Goal: Task Accomplishment & Management: Complete application form

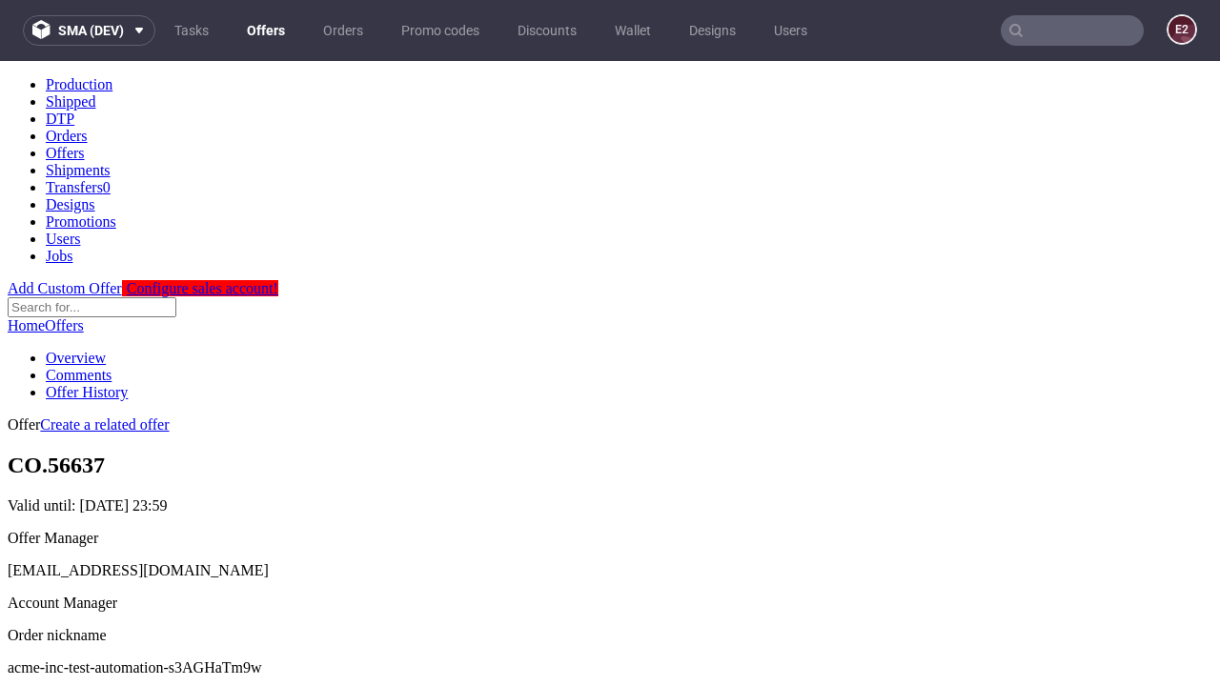
scroll to position [189, 0]
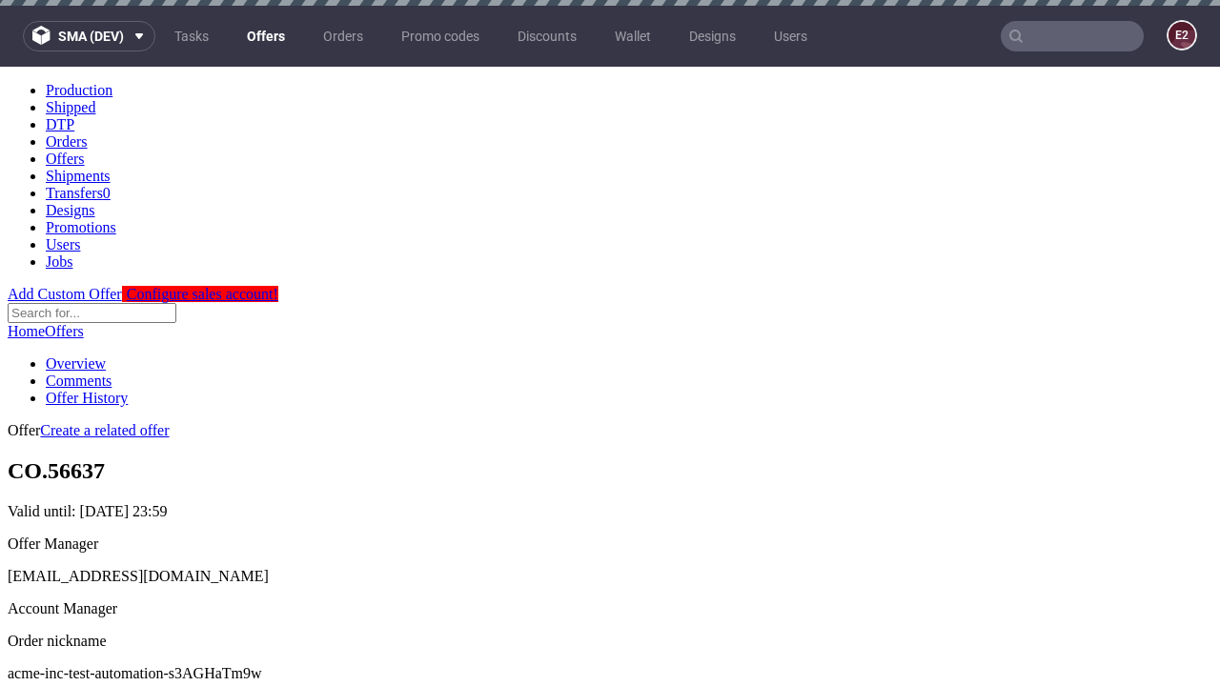
scroll to position [6, 0]
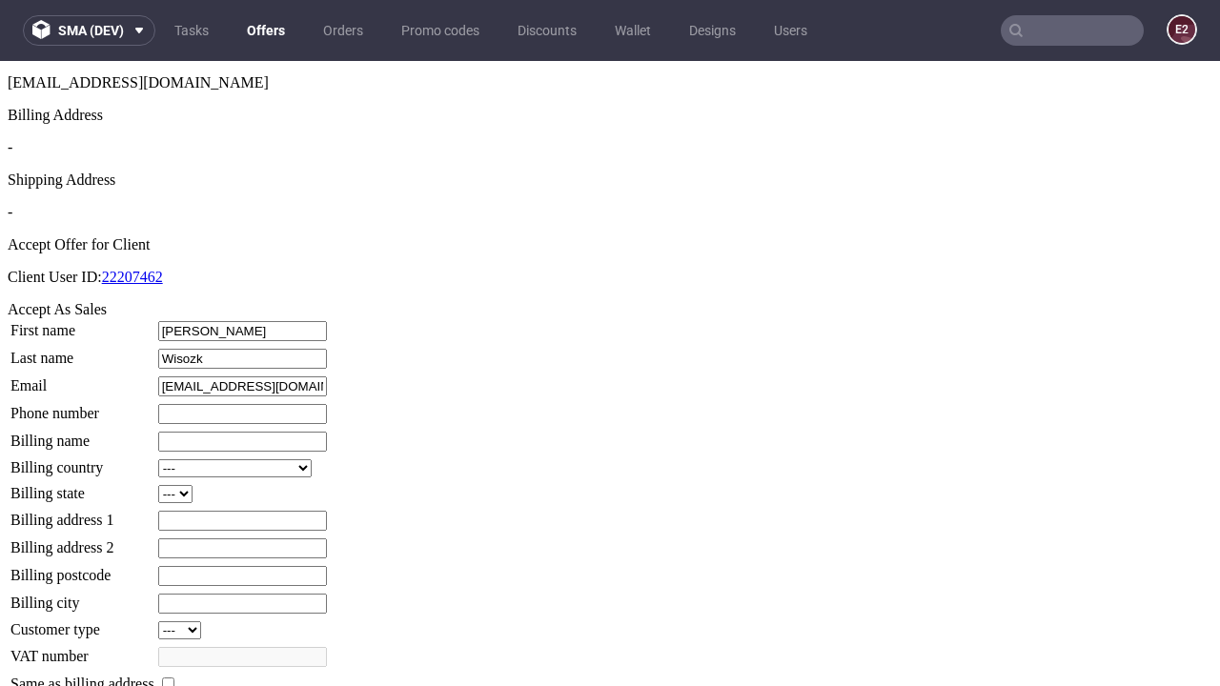
type input "Wisozk"
type input "1509813888"
type input "Roma.Jacobi16"
select select "13"
select select "132"
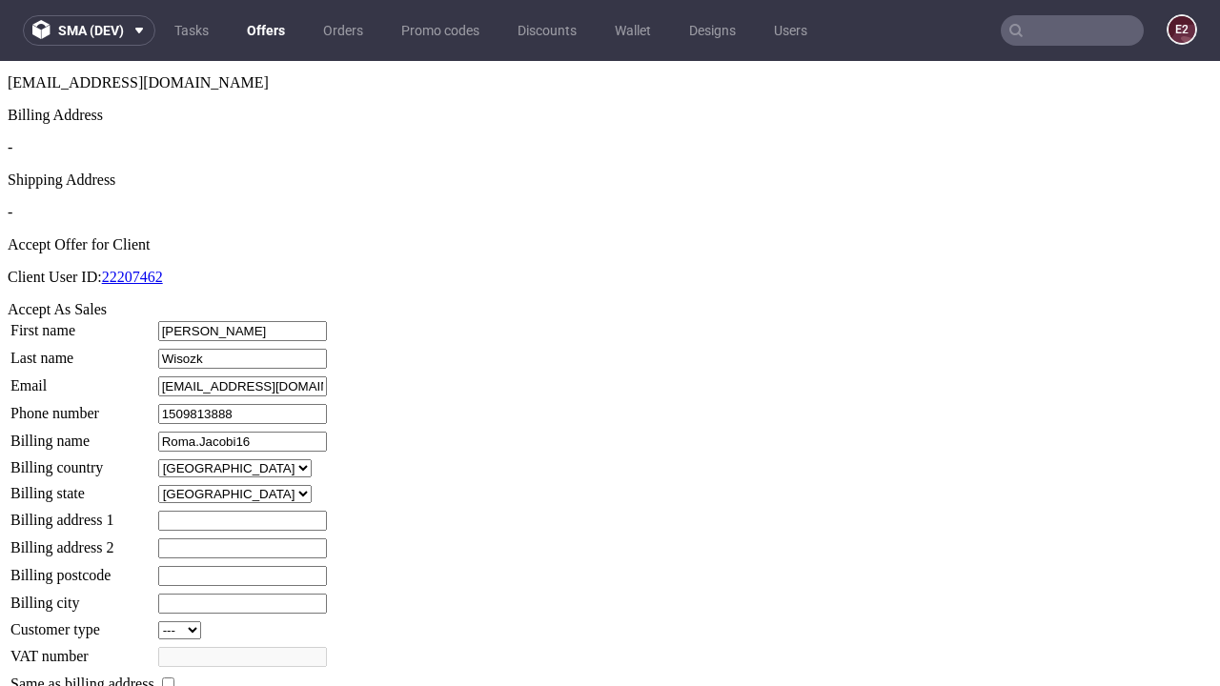
type input "Roma.Jacobi16"
type input "142 Charles Street"
type input "SD27 5WI"
type input "Old Hills Common"
click at [174, 678] on input "checkbox" at bounding box center [168, 684] width 12 height 12
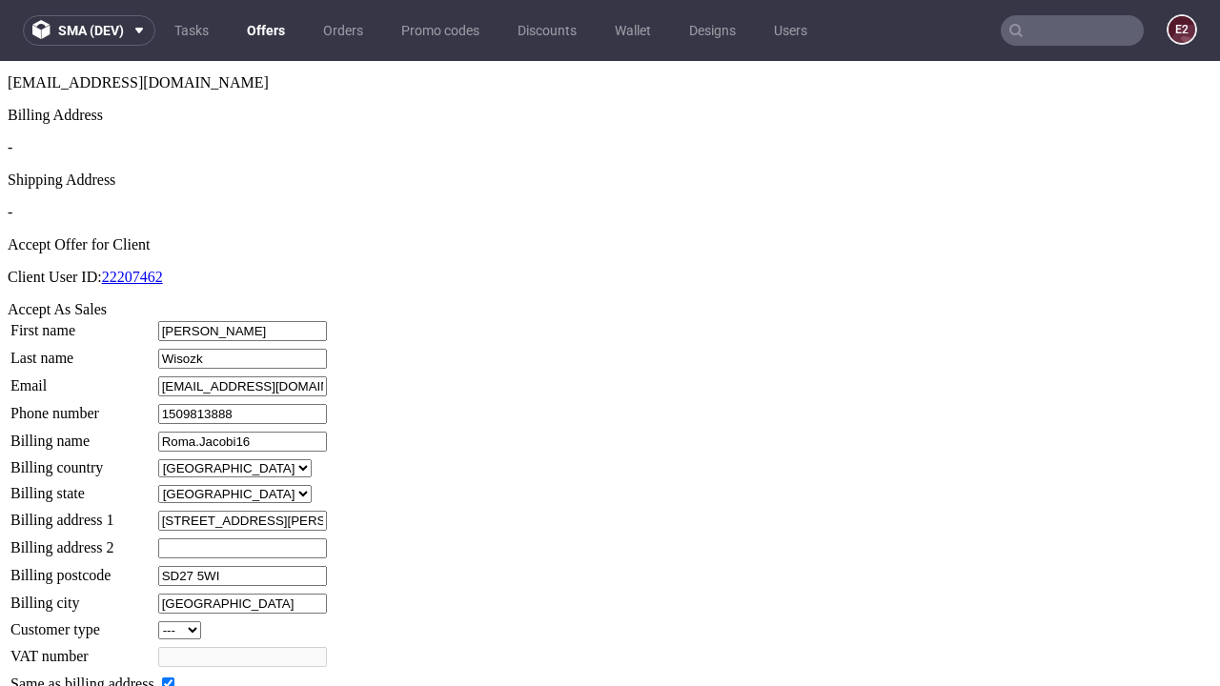
checkbox input "true"
type input "Roma.Jacobi16"
select select "13"
type input "142 Charles Street"
type input "SD27 5WI"
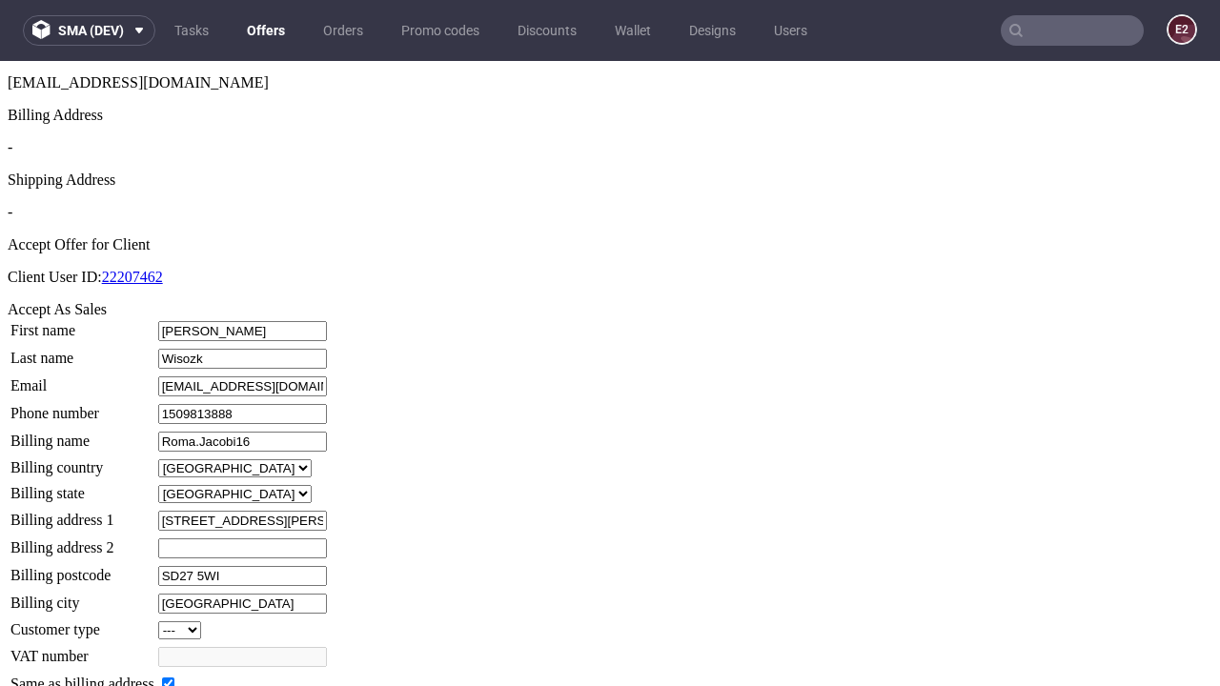
type input "Old Hills Common"
select select "132"
